Goal: Task Accomplishment & Management: Complete application form

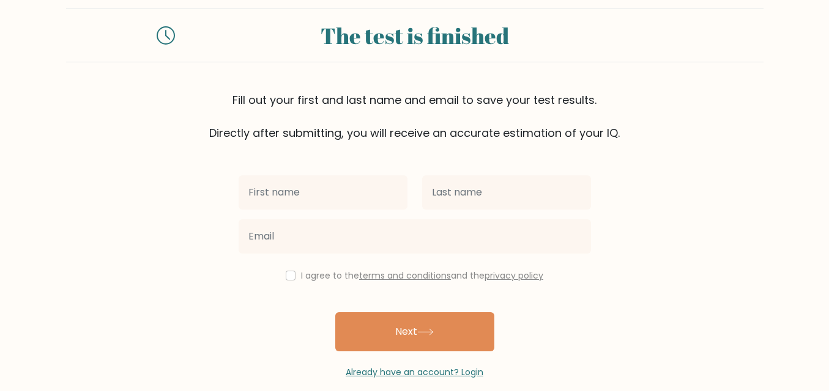
scroll to position [38, 0]
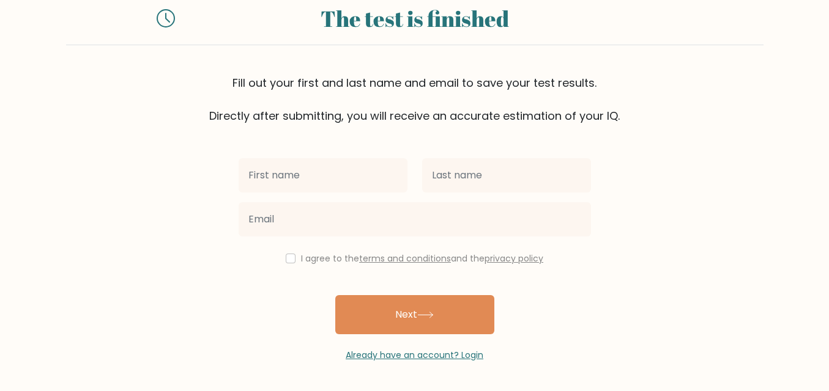
click at [325, 166] on input "text" at bounding box center [323, 175] width 169 height 34
type input "shifa"
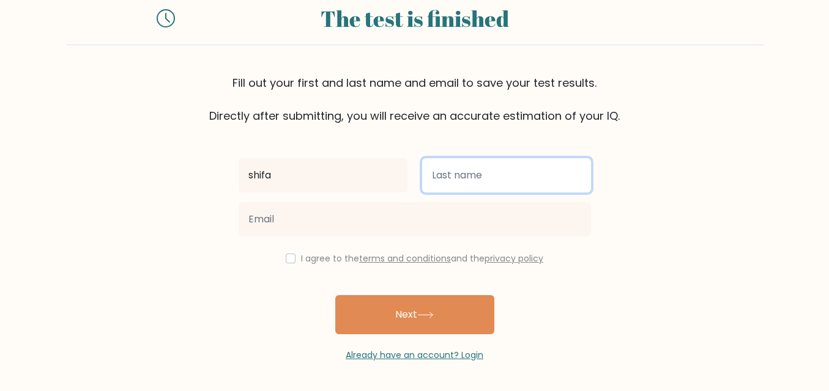
click at [467, 174] on input "text" at bounding box center [506, 175] width 169 height 34
type input "sayyed"
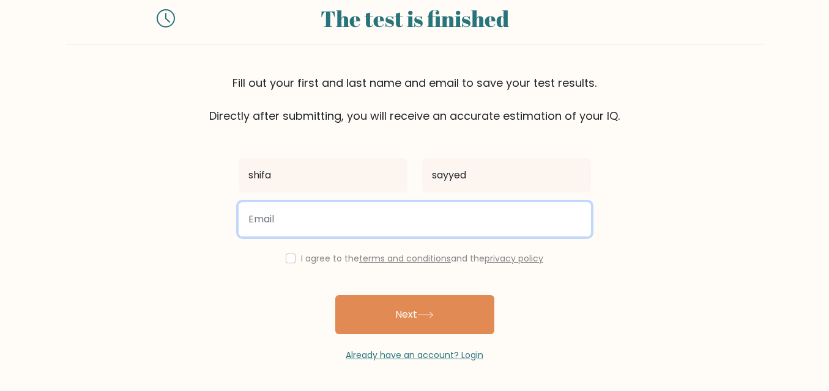
click at [394, 224] on input "email" at bounding box center [415, 219] width 352 height 34
type input "s"
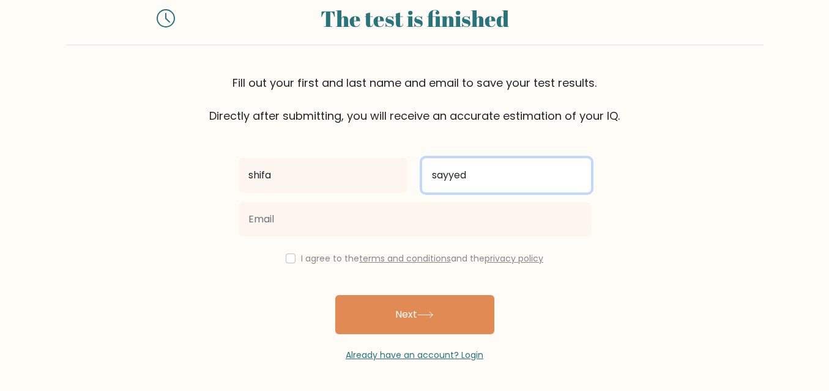
click at [469, 179] on input "sayyed" at bounding box center [506, 175] width 169 height 34
type input "s"
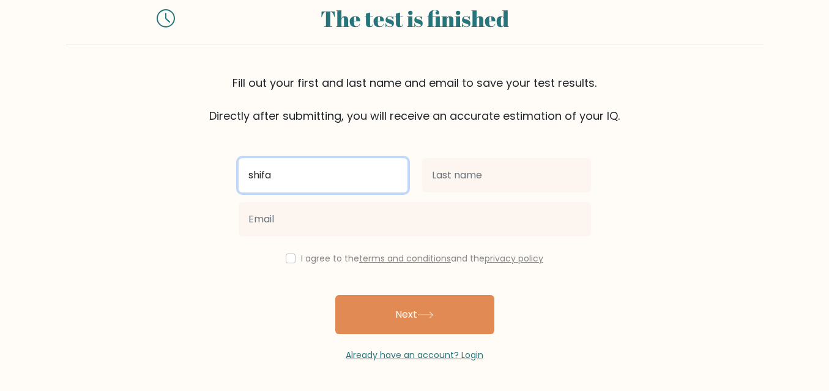
click at [284, 169] on input "shifa" at bounding box center [323, 175] width 169 height 34
type input "s"
